Goal: Find specific page/section: Find specific page/section

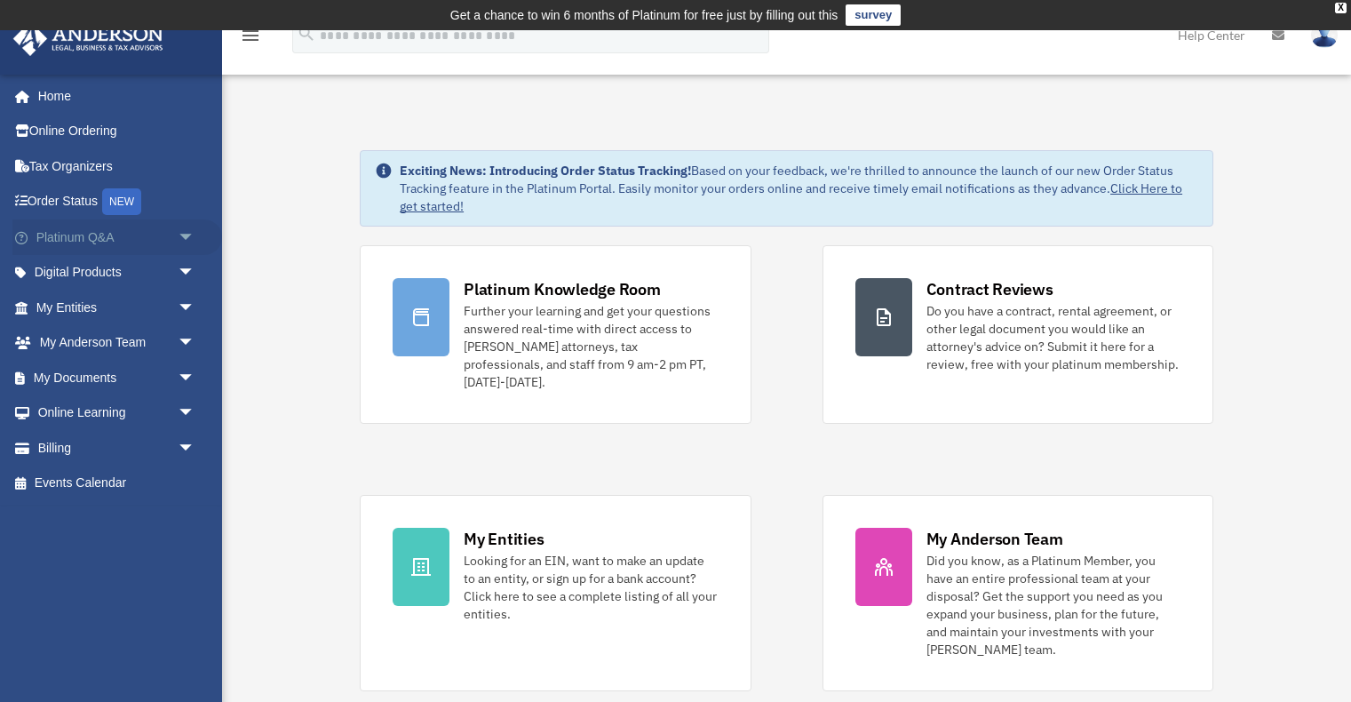
click at [187, 239] on span "arrow_drop_down" at bounding box center [196, 237] width 36 height 36
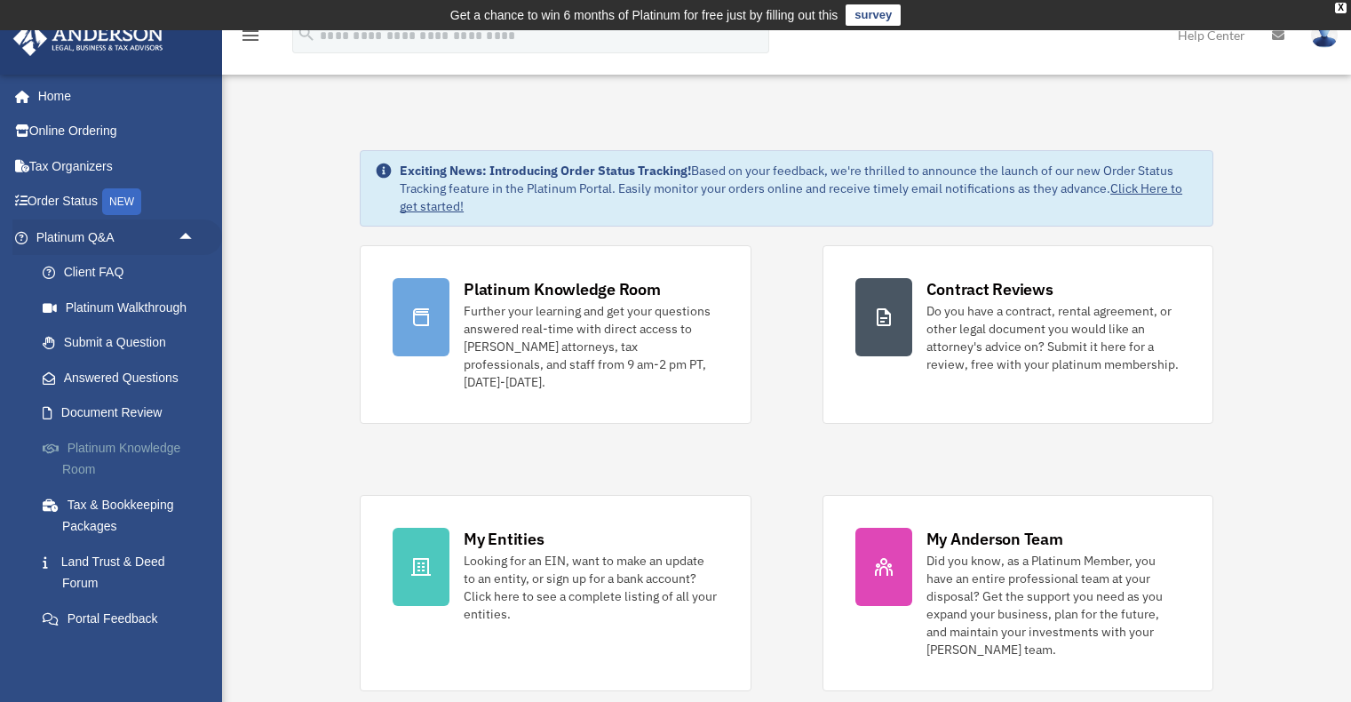
click at [145, 442] on link "Platinum Knowledge Room" at bounding box center [123, 458] width 197 height 57
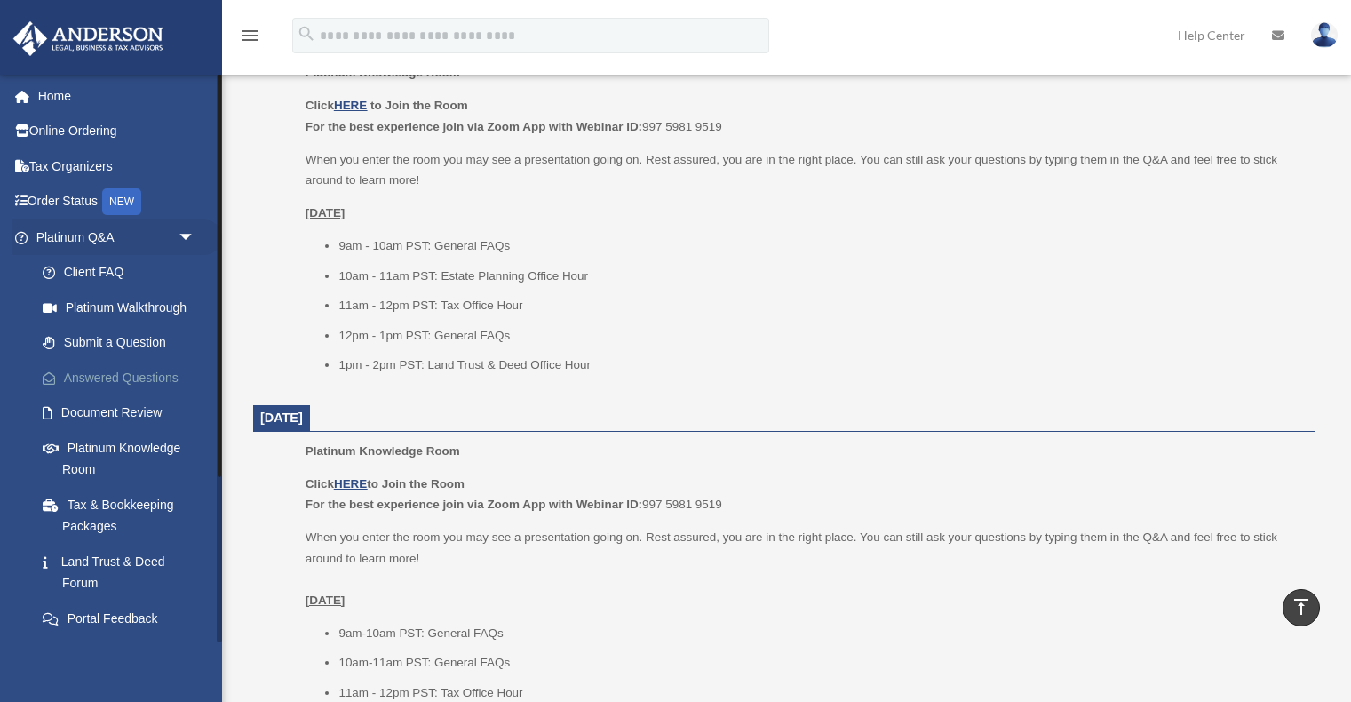
scroll to position [803, 0]
click at [191, 234] on span "arrow_drop_down" at bounding box center [196, 237] width 36 height 36
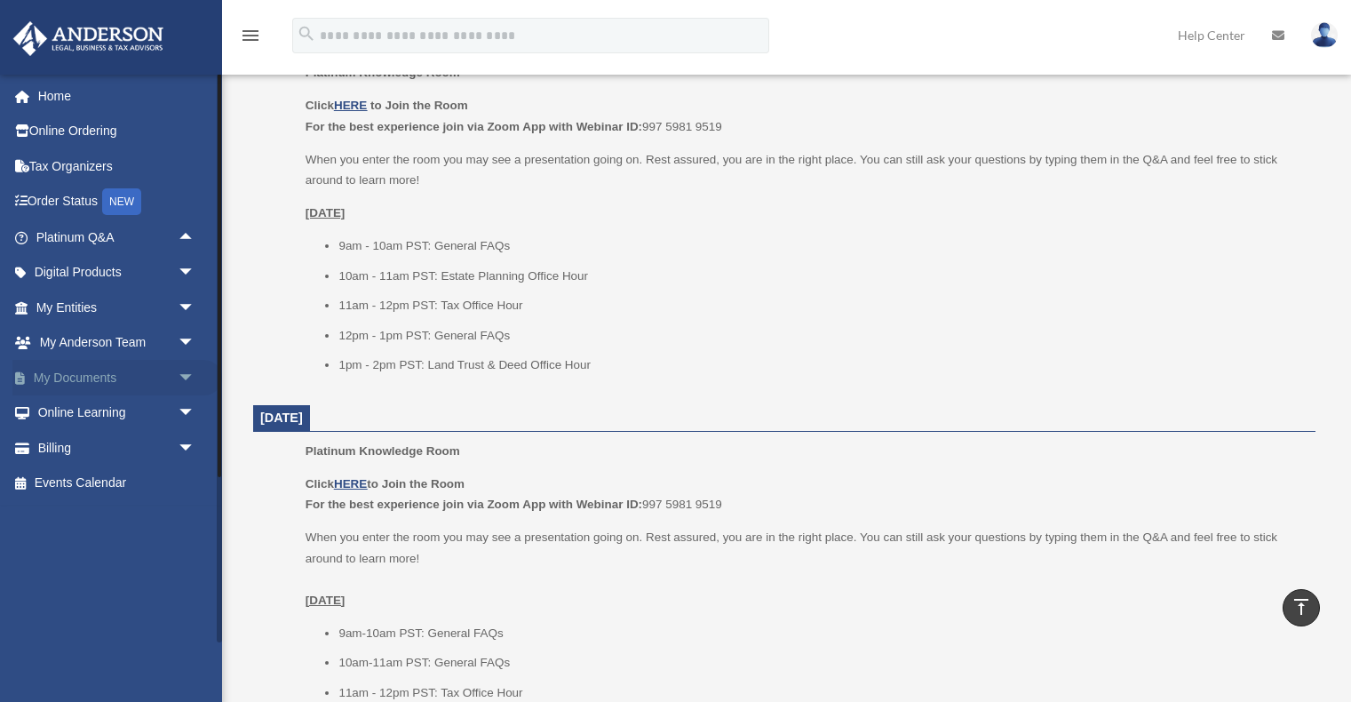
click at [168, 375] on link "My Documents arrow_drop_down" at bounding box center [117, 378] width 210 height 36
click at [189, 373] on span "arrow_drop_down" at bounding box center [196, 378] width 36 height 36
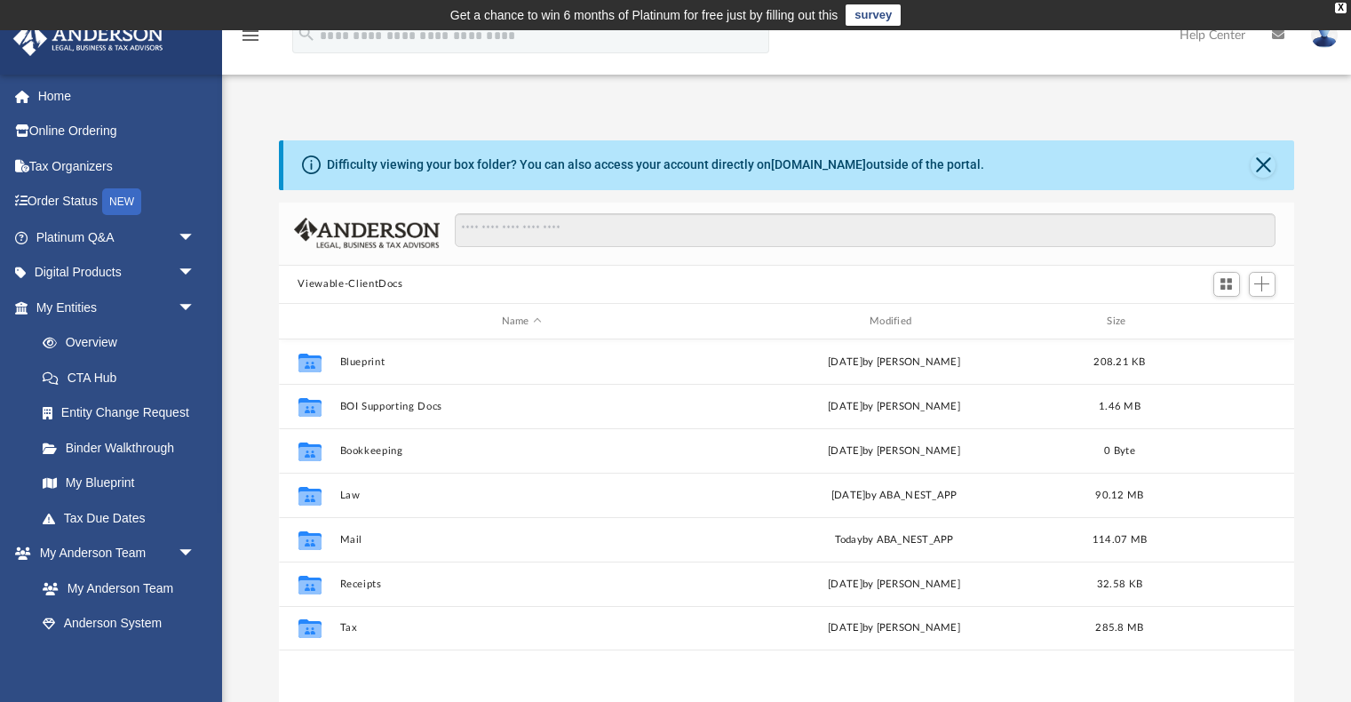
scroll to position [404, 1016]
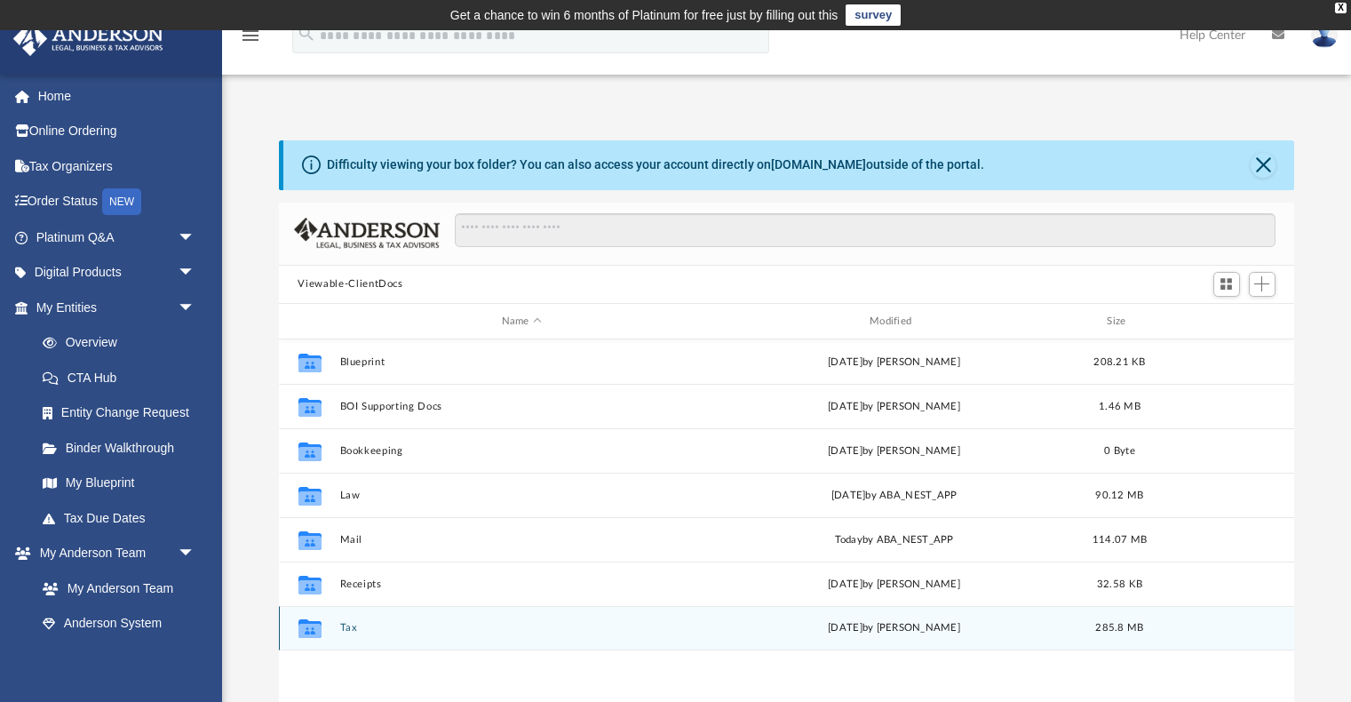
click at [359, 630] on button "Tax" at bounding box center [521, 629] width 364 height 12
